Goal: Task Accomplishment & Management: Manage account settings

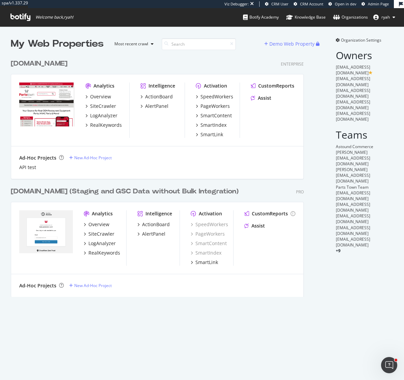
click at [50, 64] on div "[DOMAIN_NAME]" at bounding box center [39, 64] width 57 height 10
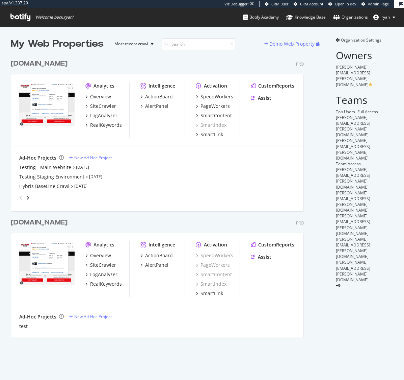
scroll to position [286, 299]
click at [47, 66] on div "[DOMAIN_NAME]" at bounding box center [39, 64] width 57 height 10
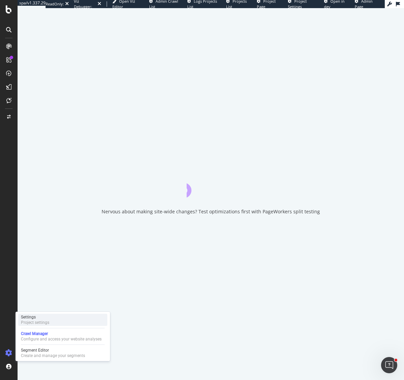
click at [41, 322] on div "Project settings" at bounding box center [35, 322] width 28 height 5
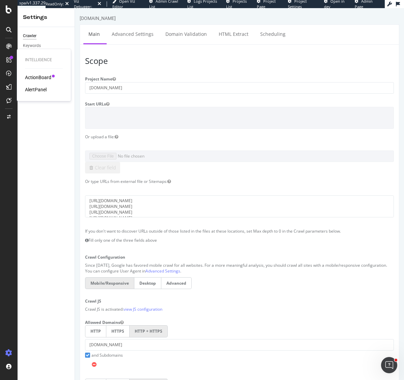
click at [40, 79] on div "ActionBoard" at bounding box center [38, 77] width 26 height 7
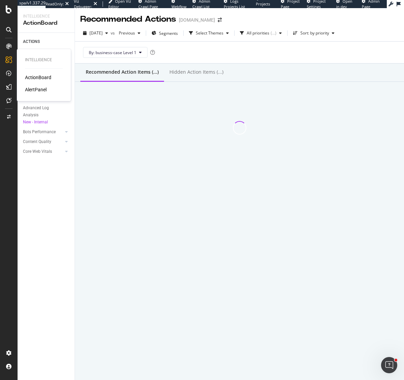
click at [38, 88] on div "AlertPanel" at bounding box center [36, 89] width 22 height 7
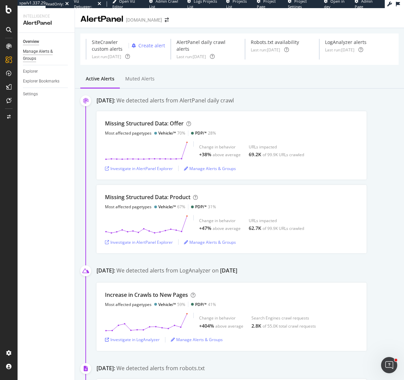
click at [44, 52] on div "Manage Alerts & Groups" at bounding box center [43, 55] width 41 height 14
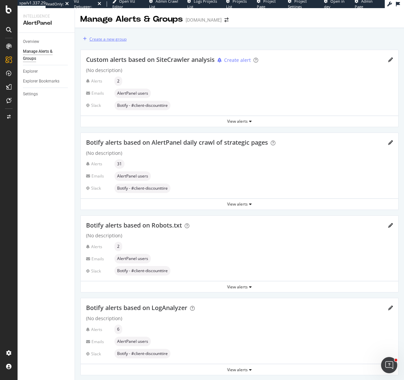
click at [107, 40] on div "Create a new group" at bounding box center [108, 39] width 37 height 6
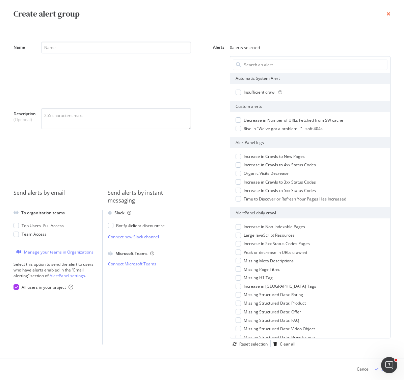
click at [390, 14] on icon "times" at bounding box center [389, 13] width 4 height 5
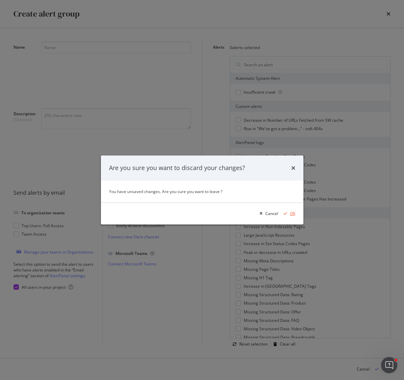
click at [293, 212] on div "OK" at bounding box center [292, 213] width 5 height 6
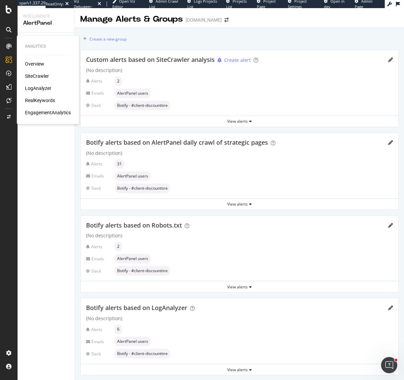
click at [38, 100] on div "RealKeywords" at bounding box center [40, 100] width 30 height 7
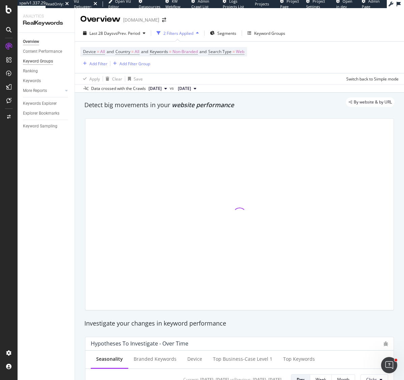
click at [40, 61] on div "Keyword Groups" at bounding box center [38, 61] width 30 height 7
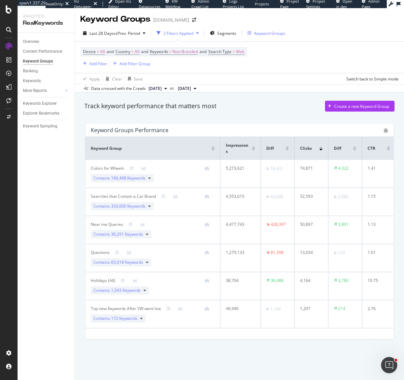
click at [272, 33] on div "Keyword Groups" at bounding box center [269, 33] width 31 height 6
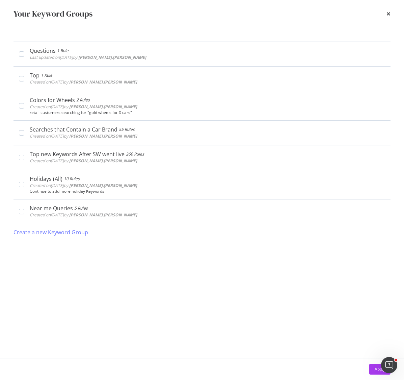
click at [389, 15] on icon "times" at bounding box center [389, 13] width 4 height 5
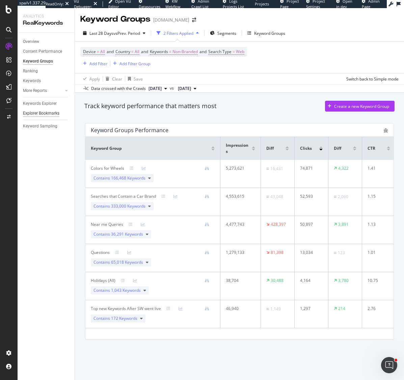
click at [40, 111] on div "Explorer Bookmarks" at bounding box center [41, 113] width 36 height 7
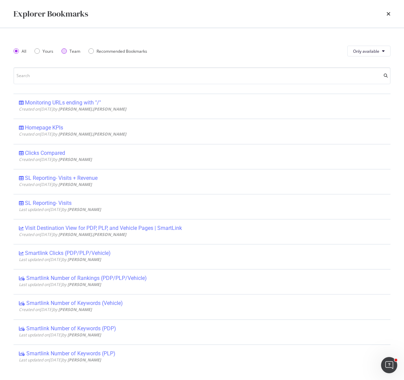
click at [66, 51] on div "Team" at bounding box center [63, 50] width 5 height 5
drag, startPoint x: 388, startPoint y: 13, endPoint x: 366, endPoint y: 22, distance: 23.3
click at [387, 14] on icon "times" at bounding box center [389, 13] width 4 height 5
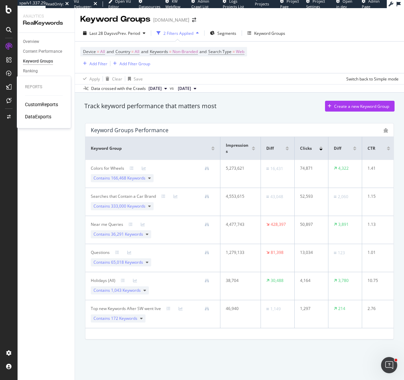
click at [48, 105] on div "CustomReports" at bounding box center [41, 104] width 33 height 7
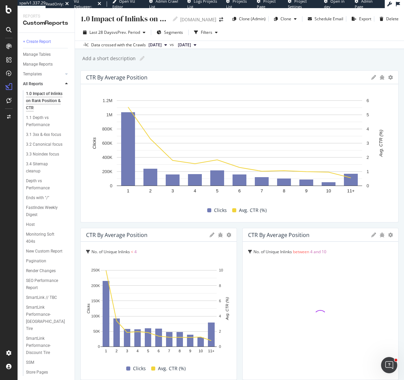
scroll to position [48, 0]
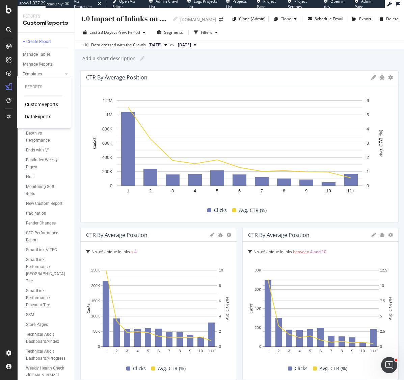
click at [41, 115] on div "DataExports" at bounding box center [38, 116] width 26 height 7
